Goal: Check status: Check status

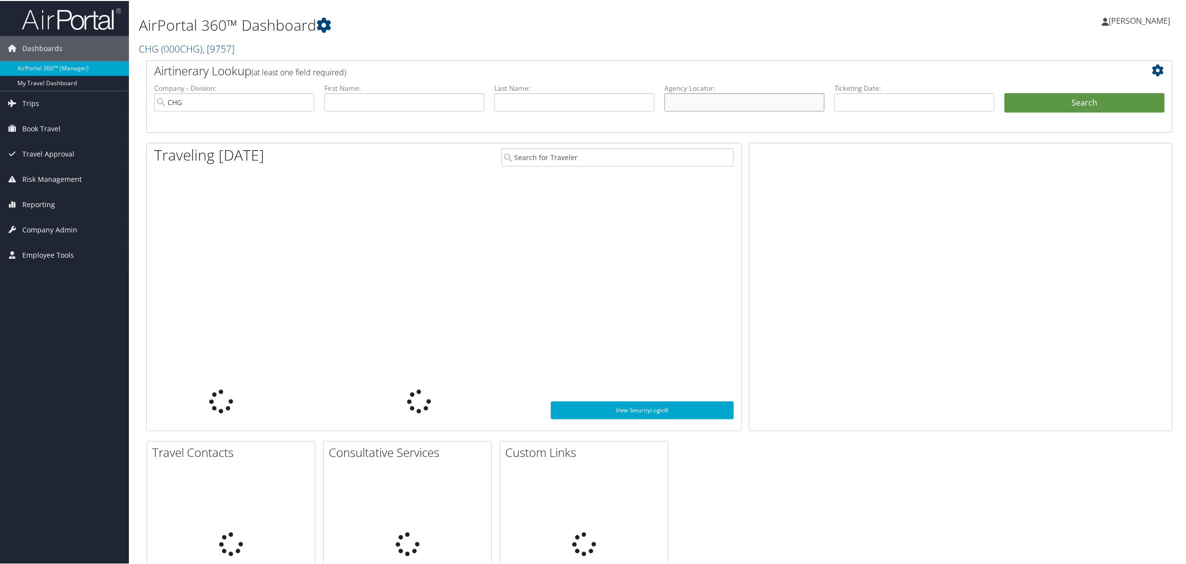
click at [699, 106] on input "text" at bounding box center [744, 101] width 160 height 18
paste input "JEZXPA"
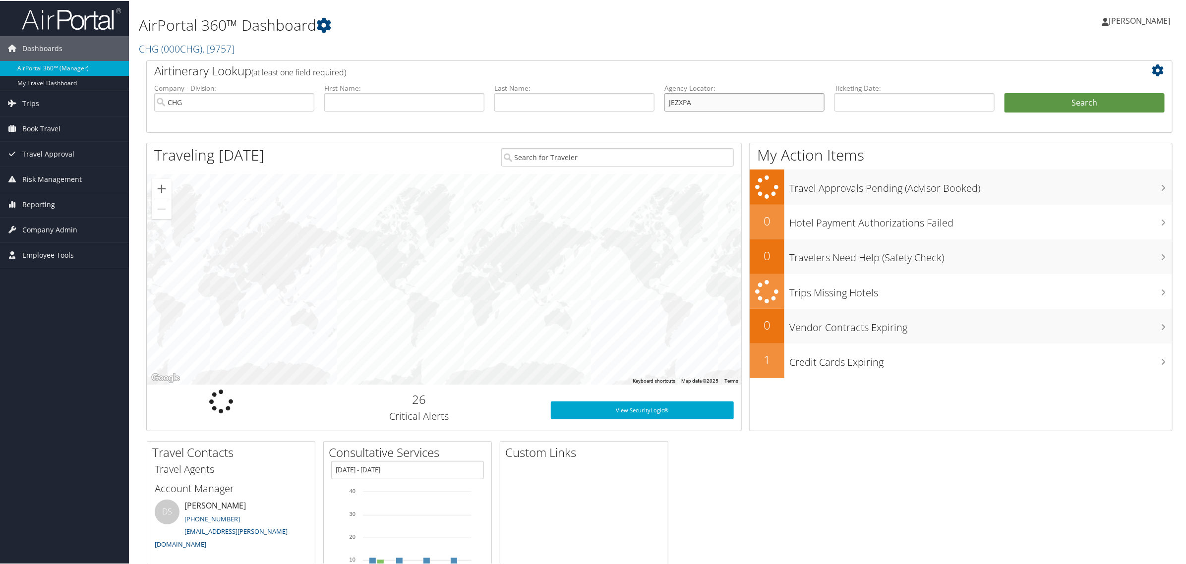
click at [683, 103] on input "JEZXPA" at bounding box center [744, 101] width 160 height 18
type input "JEZXPA"
click at [1005, 92] on button "Search" at bounding box center [1085, 102] width 160 height 20
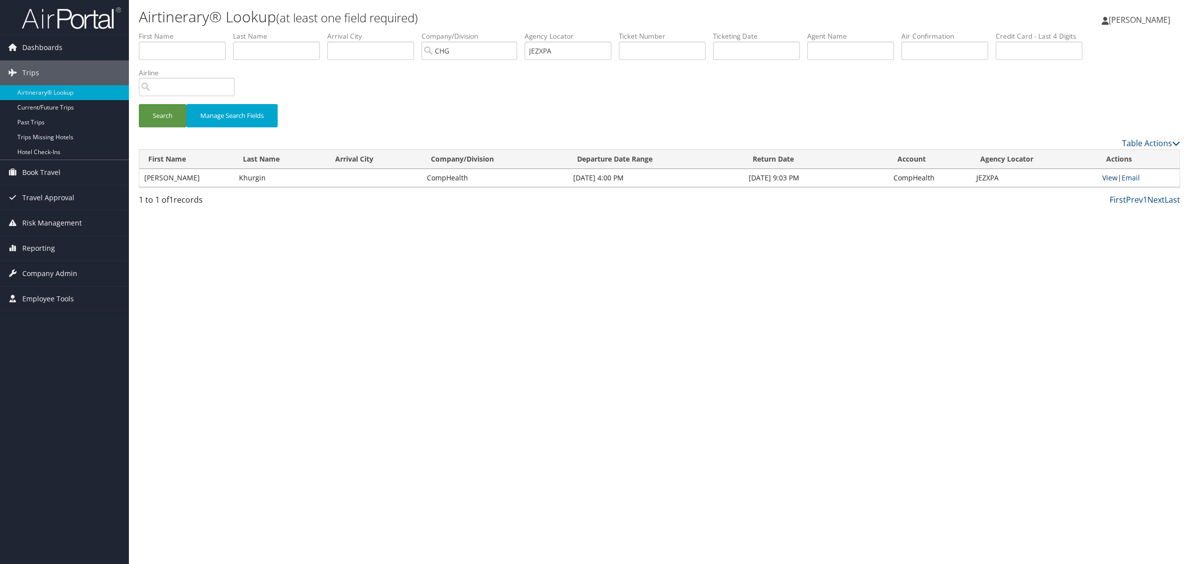
click at [1107, 178] on link "View" at bounding box center [1109, 177] width 15 height 9
click at [581, 48] on input "JEZXPA" at bounding box center [568, 51] width 87 height 18
click at [299, 47] on input "text" at bounding box center [276, 51] width 87 height 18
click at [203, 46] on input "text" at bounding box center [182, 51] width 87 height 18
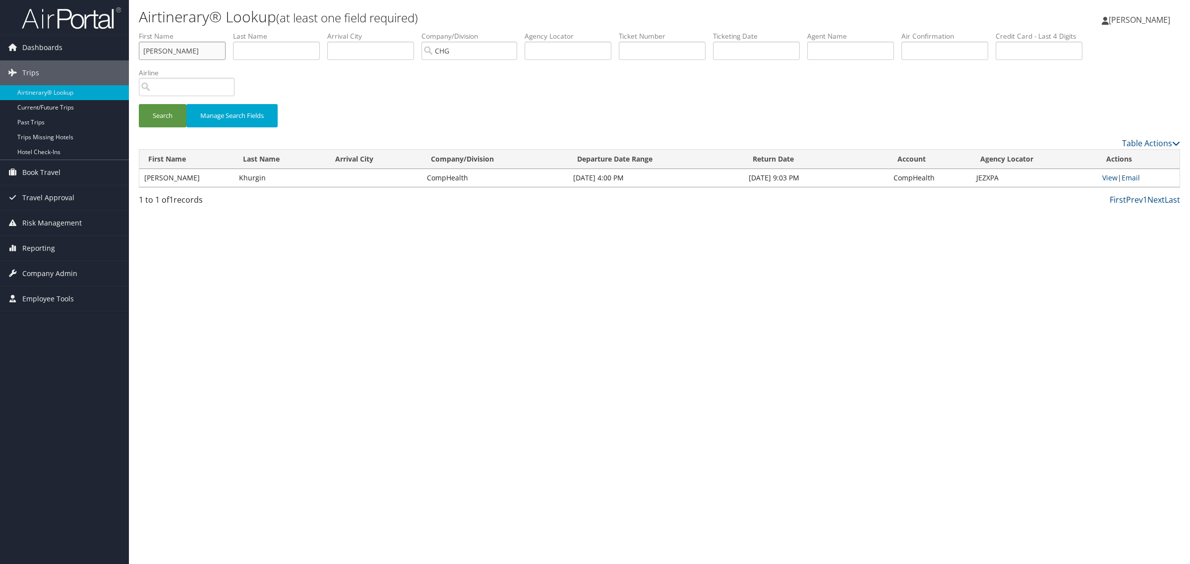
type input "Jacob"
click at [283, 50] on input "text" at bounding box center [276, 51] width 87 height 18
paste input "Khurgin"
type input "Khurgin"
click at [788, 53] on input "text" at bounding box center [756, 51] width 87 height 18
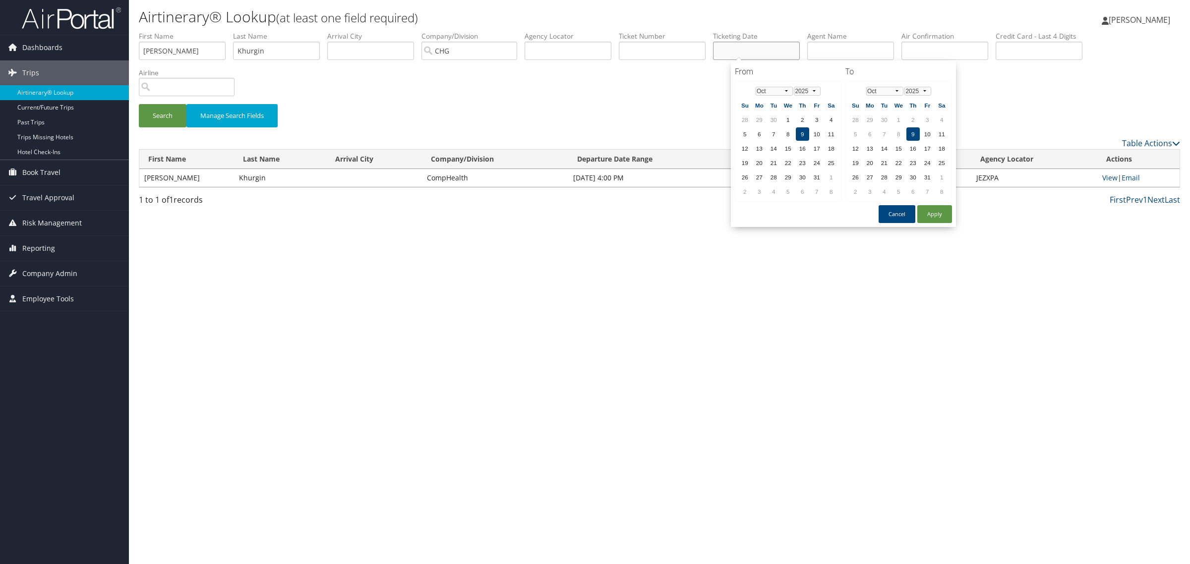
paste input "08/13/2025"
type input "08/13/2025"
click at [925, 219] on button "Apply" at bounding box center [934, 214] width 35 height 18
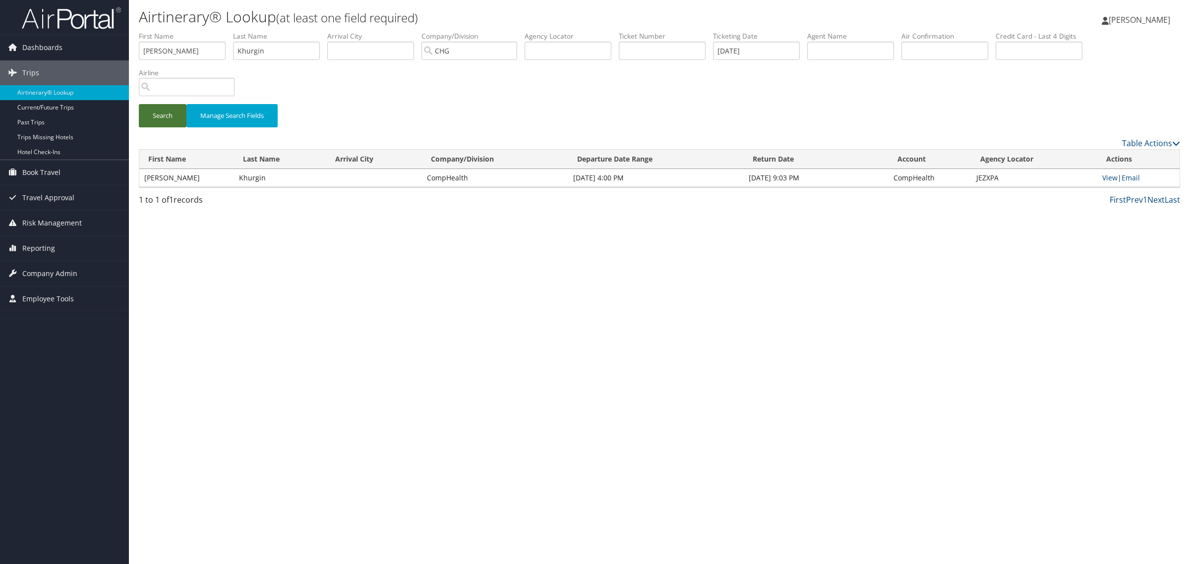
click at [170, 119] on button "Search" at bounding box center [163, 115] width 48 height 23
click at [1109, 175] on link "View" at bounding box center [1109, 177] width 15 height 9
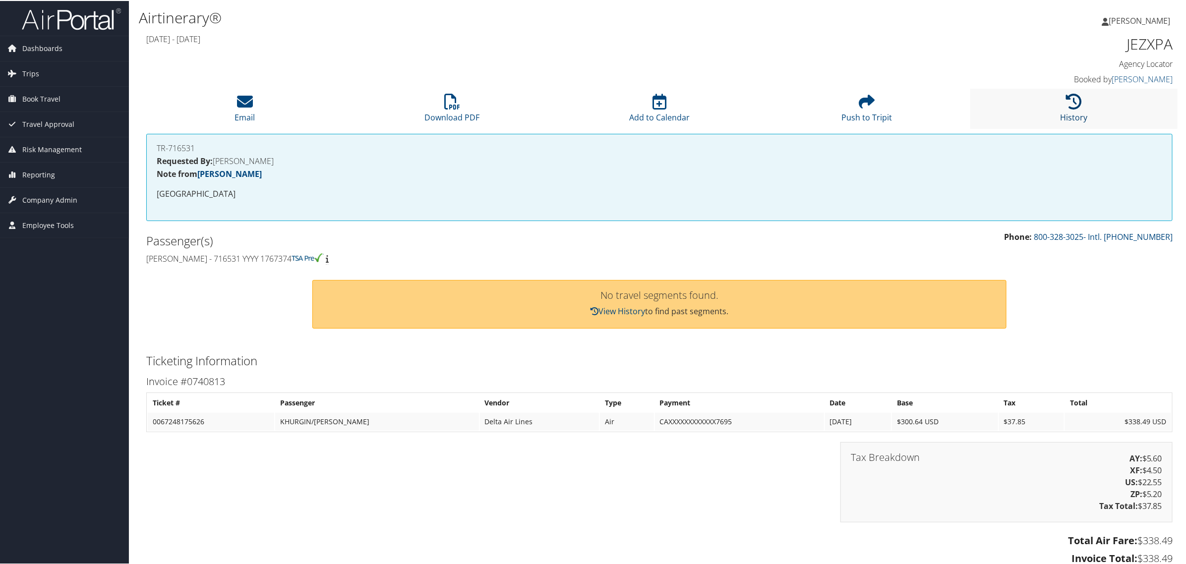
click at [1076, 107] on icon at bounding box center [1074, 101] width 16 height 16
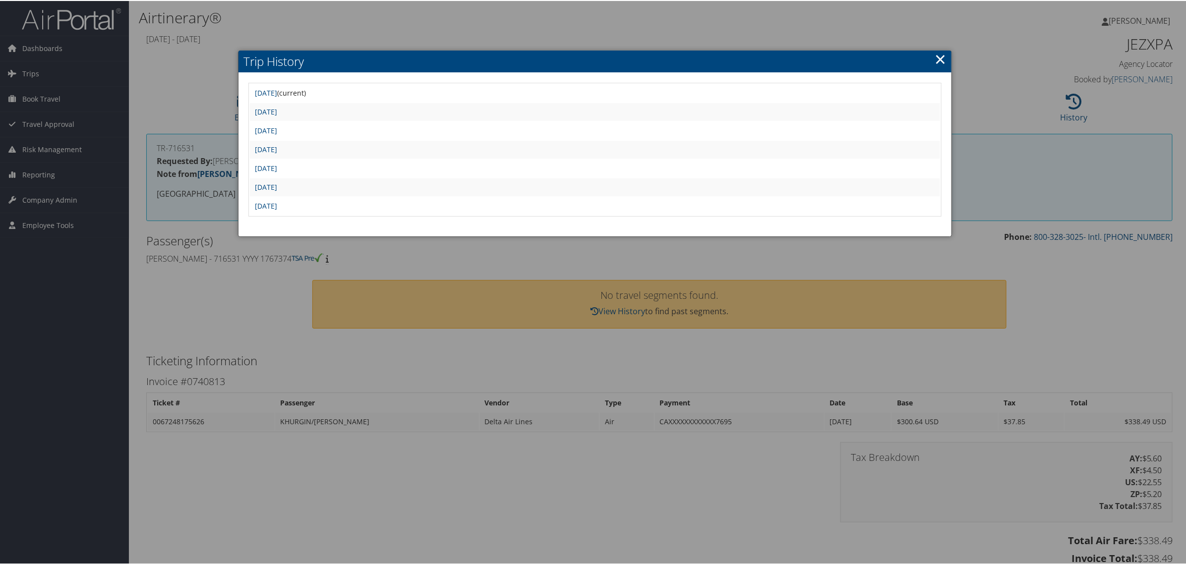
click at [935, 63] on link "×" at bounding box center [940, 58] width 11 height 20
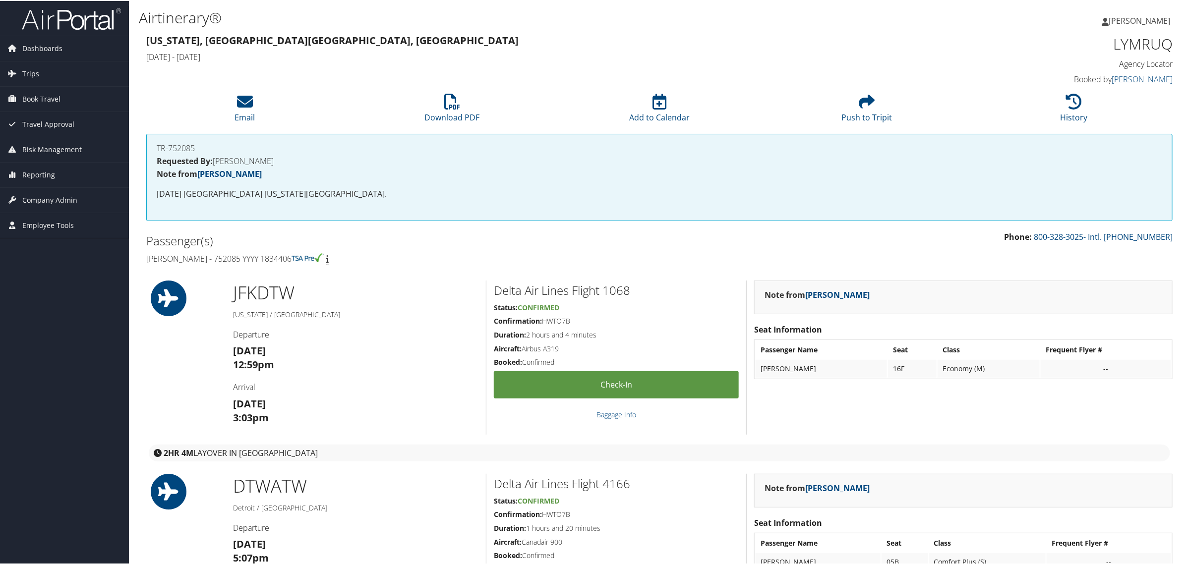
click at [226, 256] on h4 "Jacob Khurgin - 752085 YYYY 1834406" at bounding box center [399, 257] width 506 height 11
copy h4 "752085"
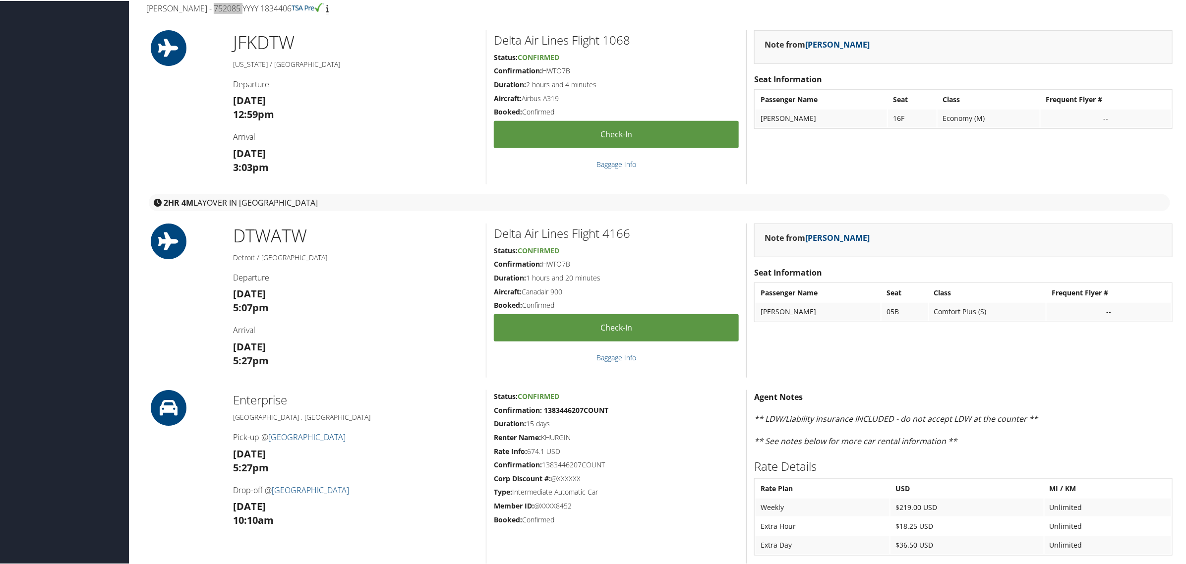
scroll to position [248, 0]
